Goal: Task Accomplishment & Management: Manage account settings

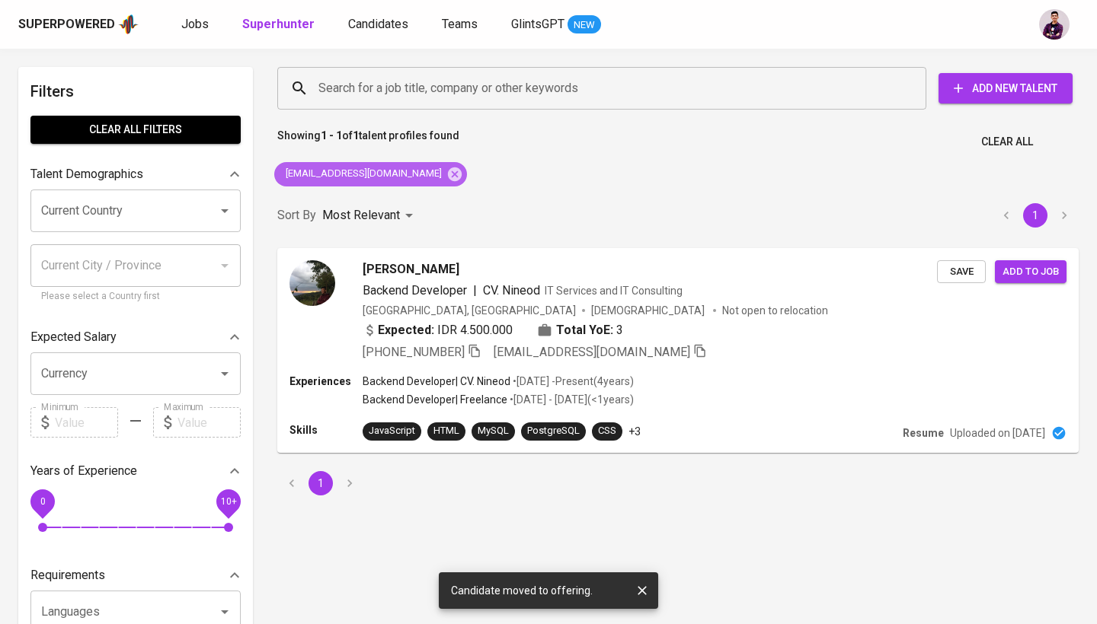
click at [448, 178] on icon at bounding box center [455, 174] width 14 height 14
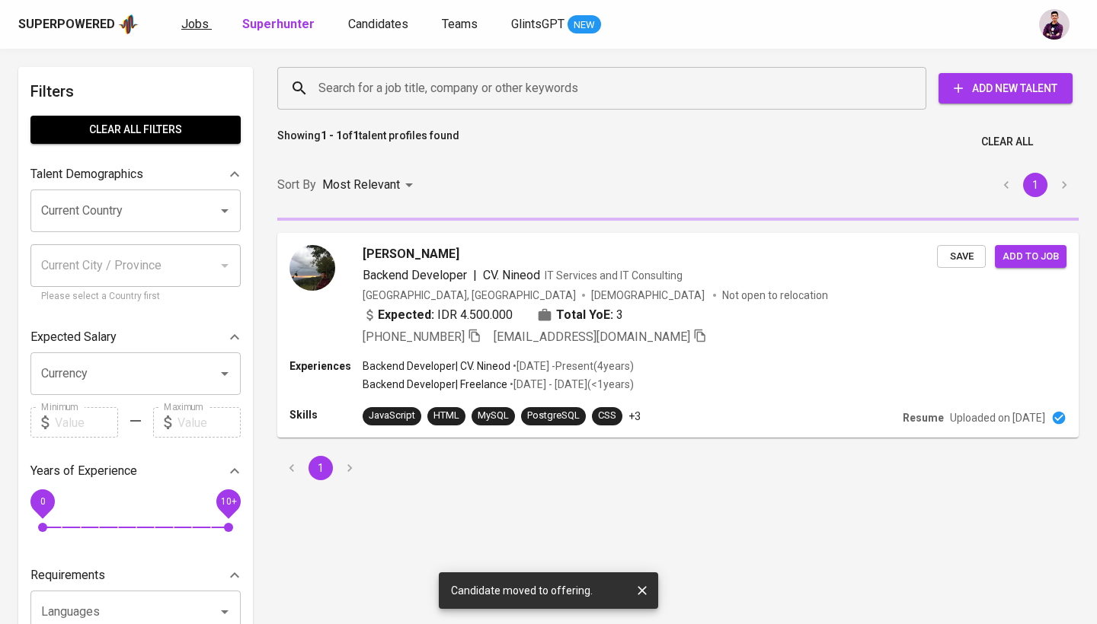
click at [200, 17] on span "Jobs" at bounding box center [194, 24] width 27 height 14
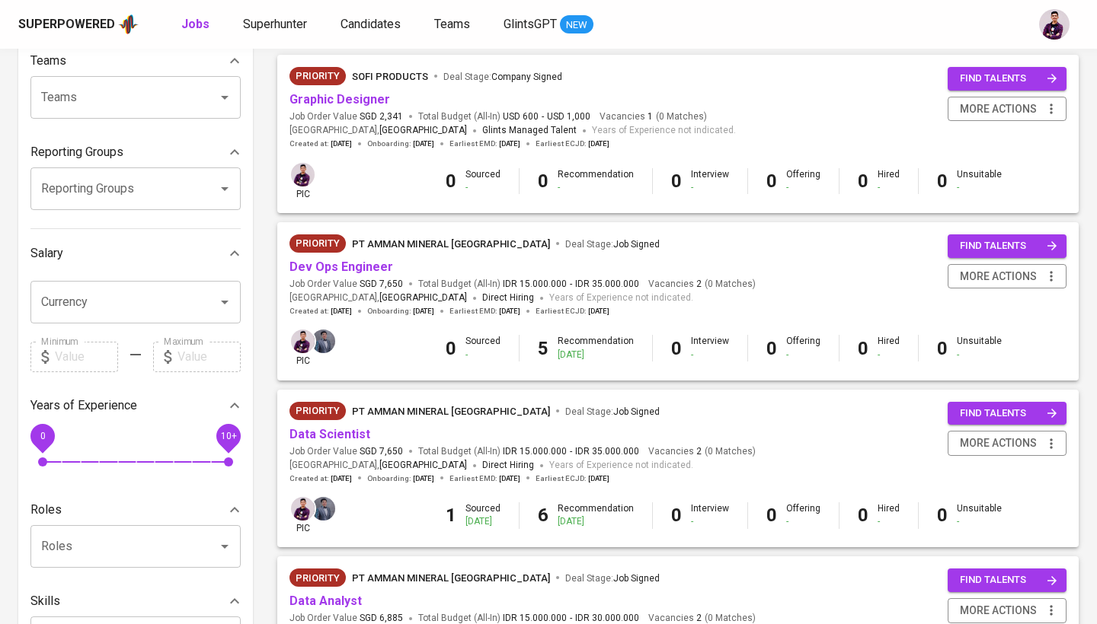
scroll to position [169, 0]
click at [365, 100] on link "Graphic Designer" at bounding box center [339, 99] width 101 height 14
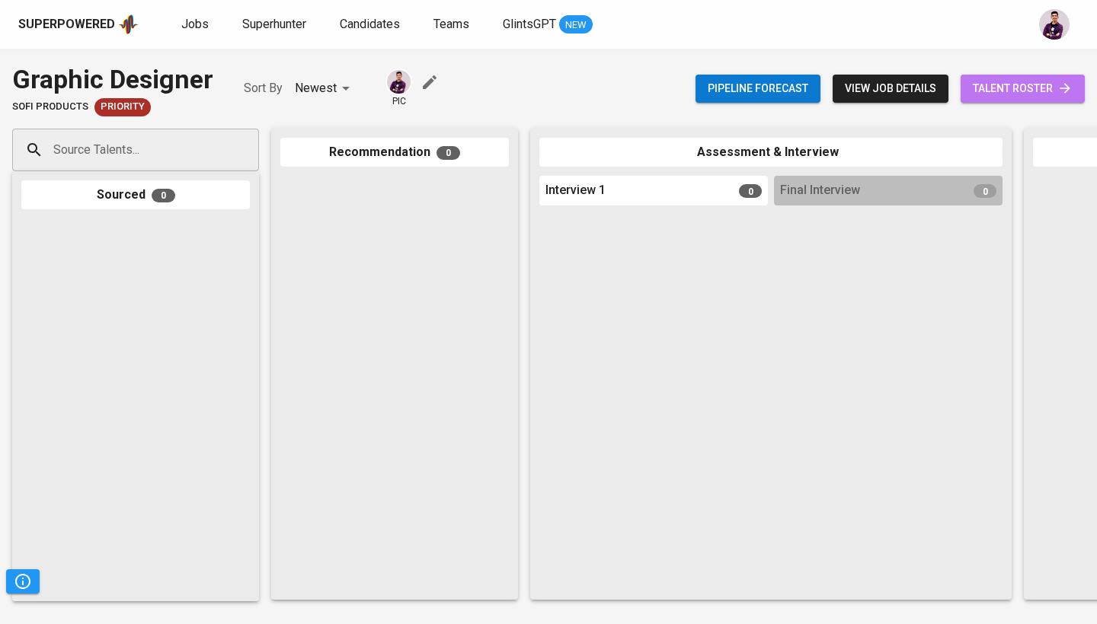
click at [994, 96] on span "talent roster" at bounding box center [1022, 88] width 100 height 19
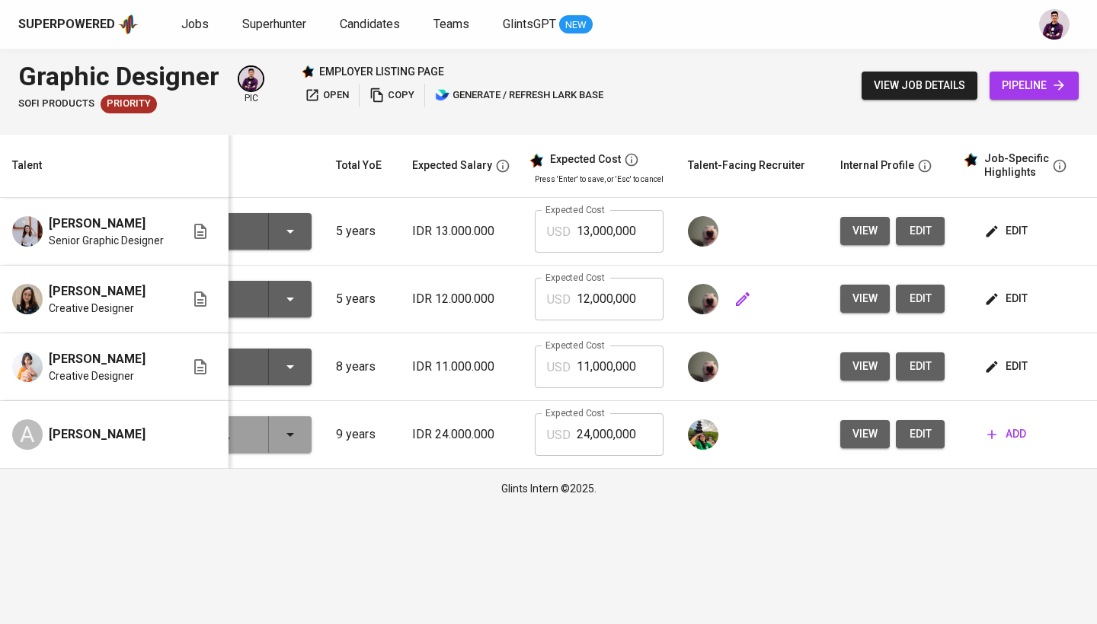
scroll to position [0, 139]
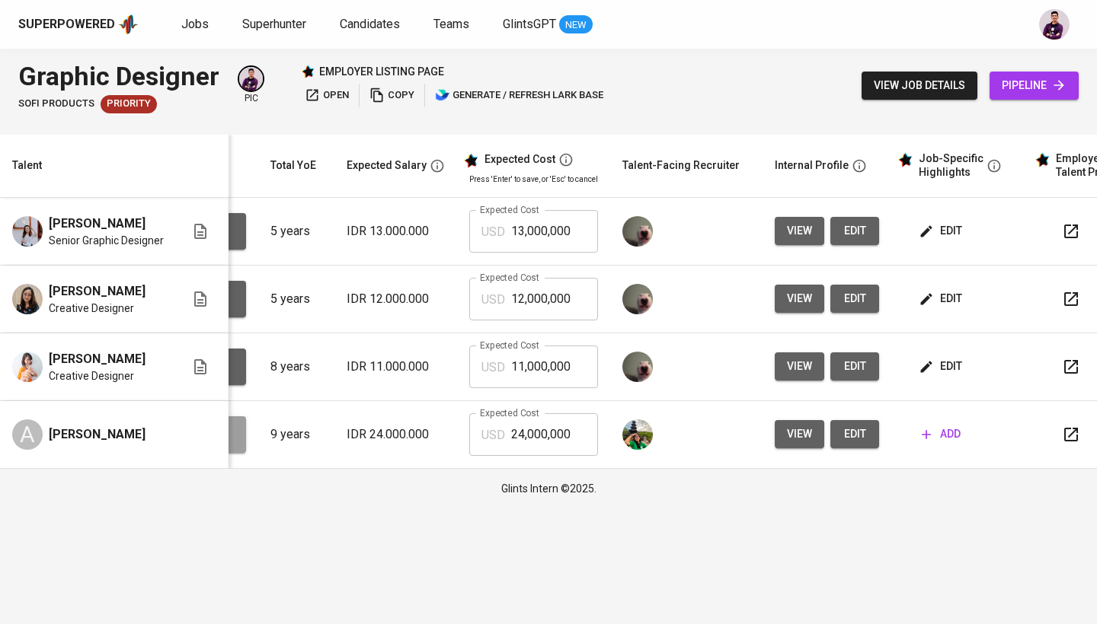
click at [928, 233] on icon "button" at bounding box center [925, 231] width 15 height 15
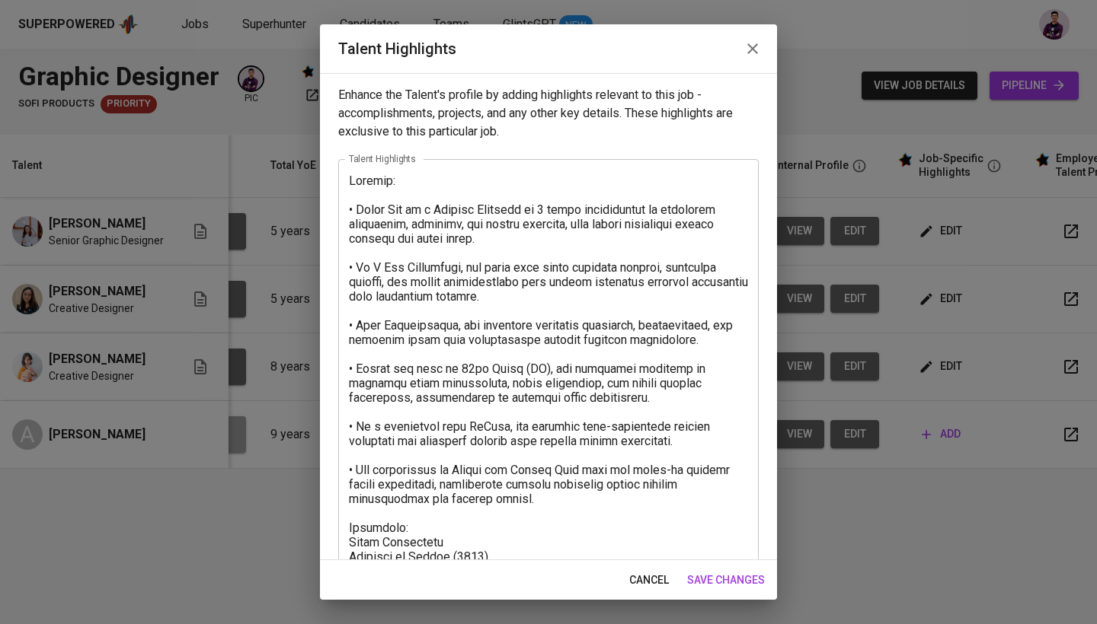
scroll to position [0, 0]
click at [747, 43] on icon "button" at bounding box center [752, 49] width 18 height 18
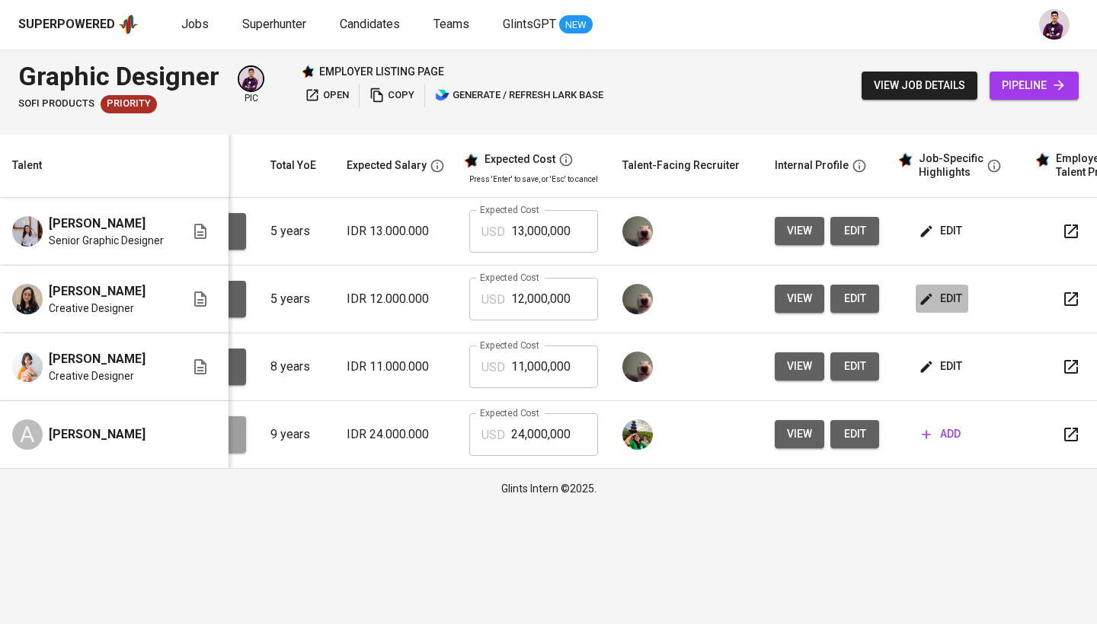
click at [943, 291] on span "edit" at bounding box center [941, 298] width 40 height 19
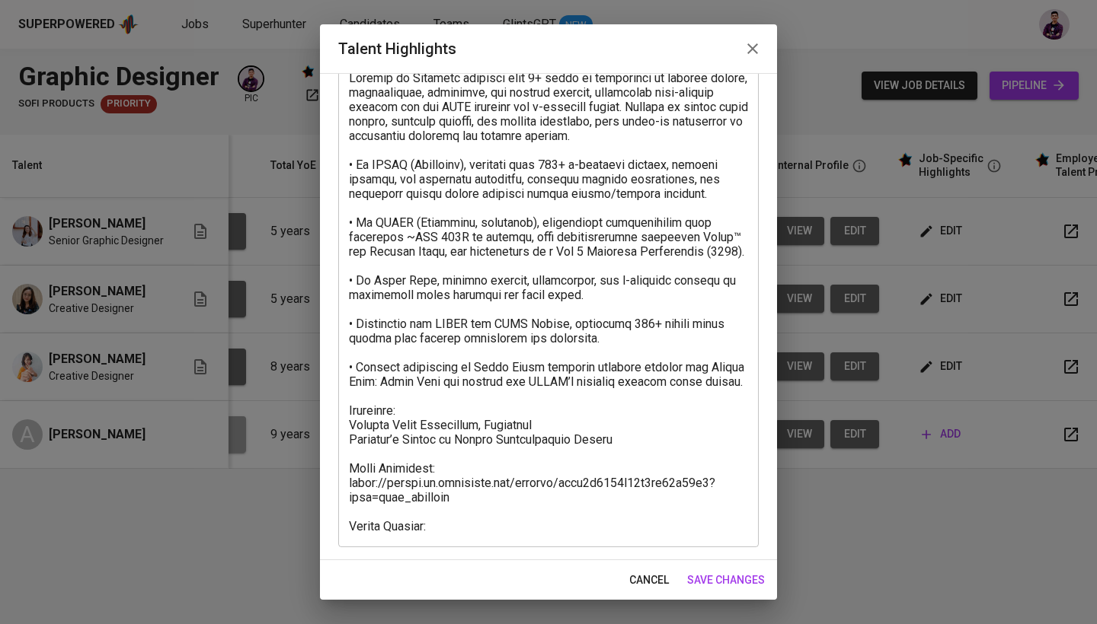
scroll to position [103, 0]
click at [749, 52] on icon "button" at bounding box center [752, 48] width 11 height 11
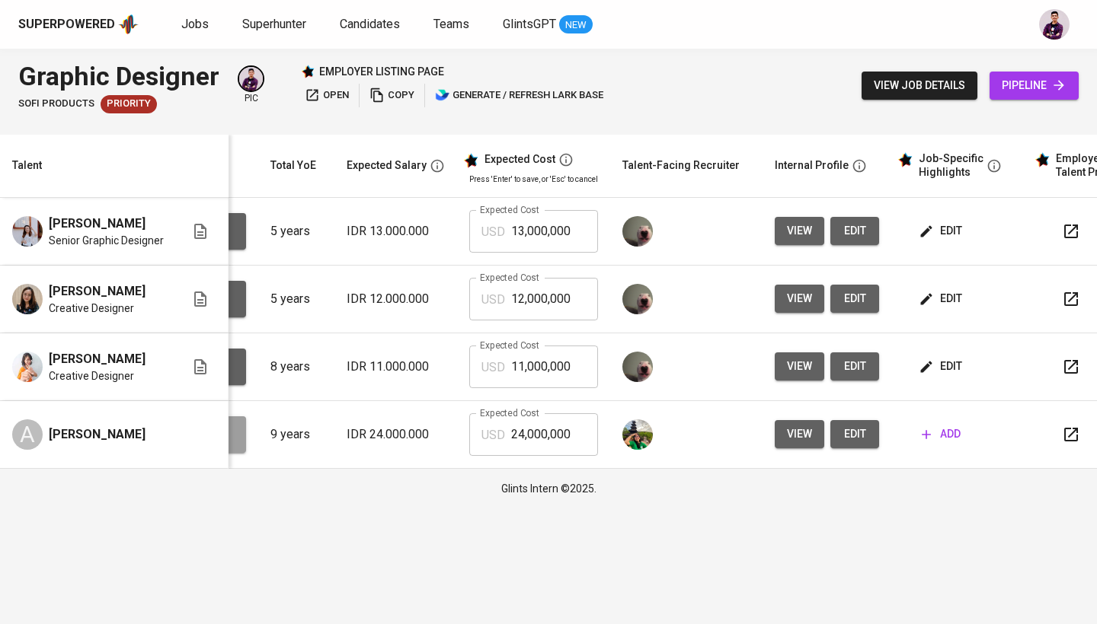
click at [947, 363] on span "edit" at bounding box center [941, 366] width 40 height 19
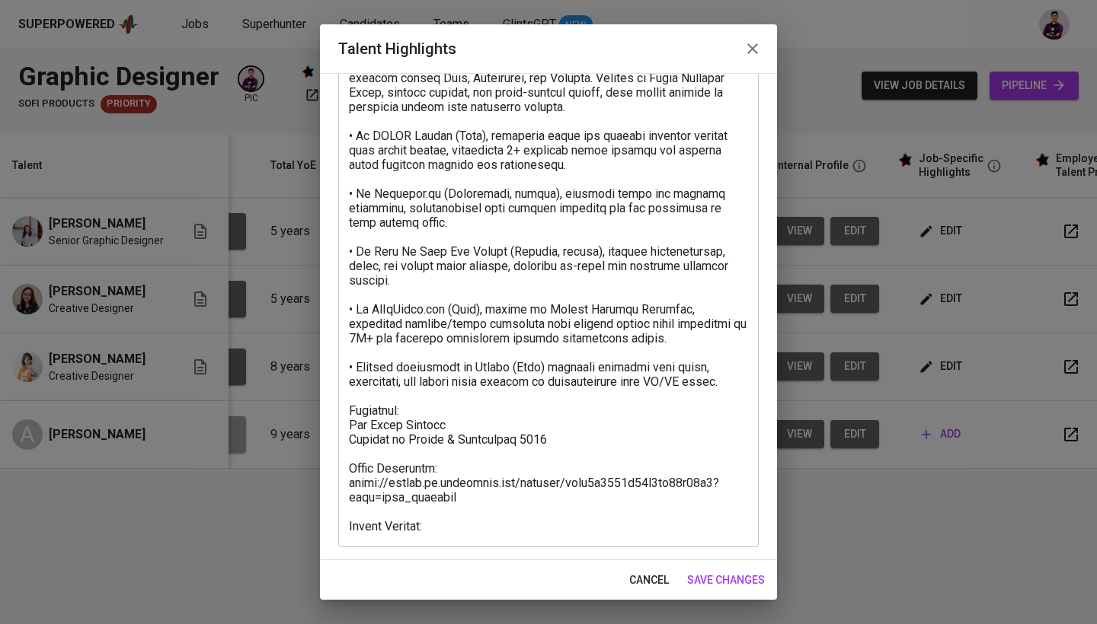
scroll to position [132, 0]
click at [746, 51] on icon "button" at bounding box center [752, 49] width 18 height 18
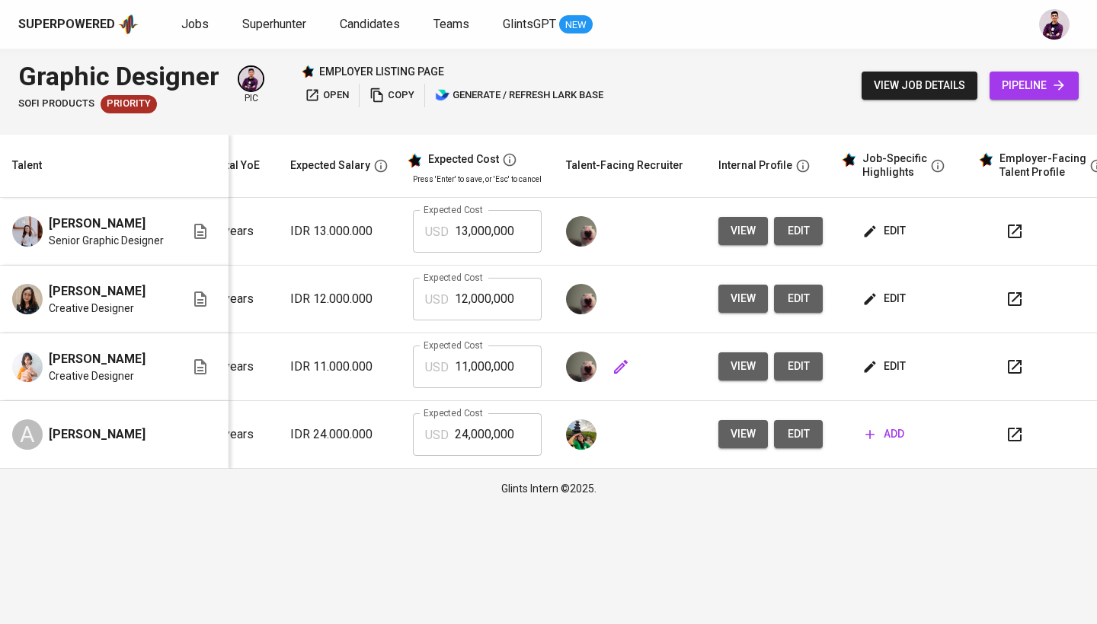
scroll to position [0, 0]
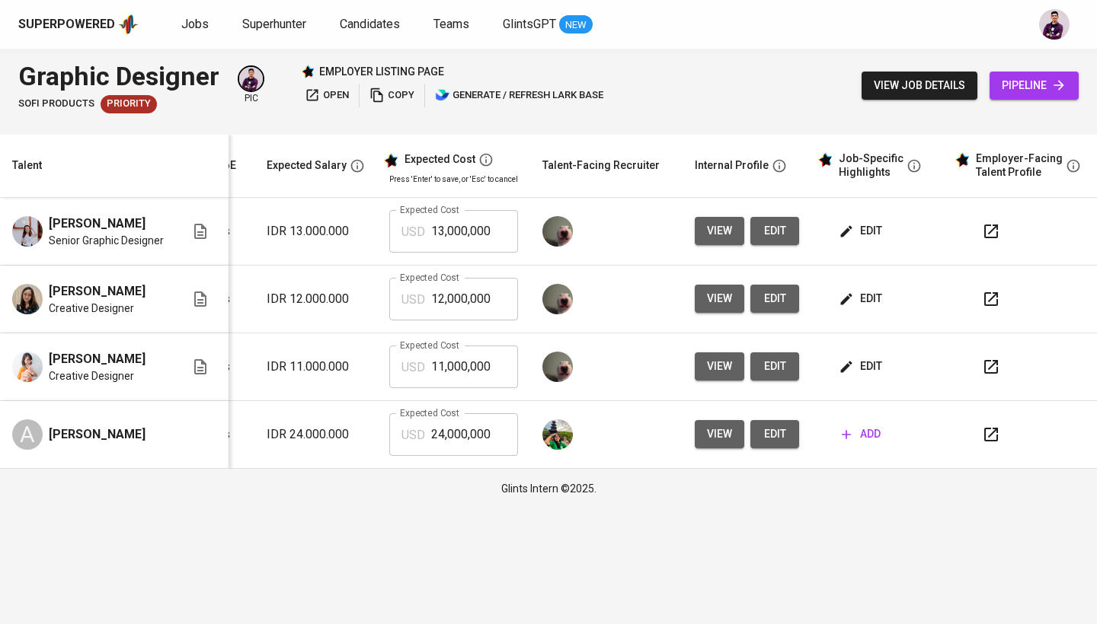
click at [990, 249] on td at bounding box center [1024, 232] width 152 height 68
click at [986, 235] on icon "button" at bounding box center [991, 231] width 18 height 18
